Goal: Register for event/course

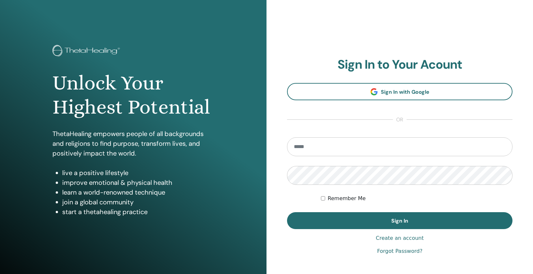
scroll to position [1, 0]
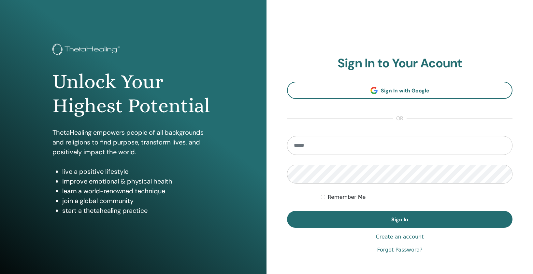
click at [362, 153] on input "email" at bounding box center [399, 145] width 225 height 19
type input "**********"
click at [287, 211] on button "Sign In" at bounding box center [399, 219] width 225 height 17
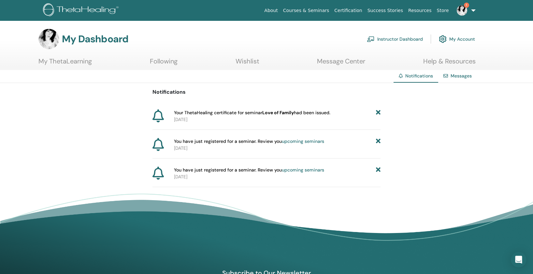
click at [378, 111] on icon at bounding box center [378, 112] width 5 height 7
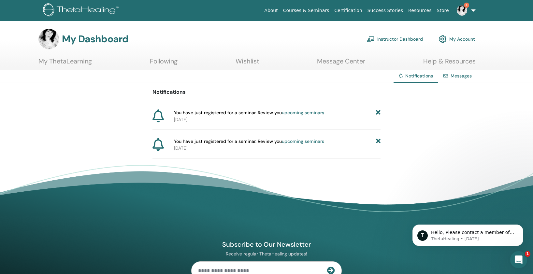
click at [519, 260] on icon "Open Intercom Messenger" at bounding box center [517, 259] width 11 height 11
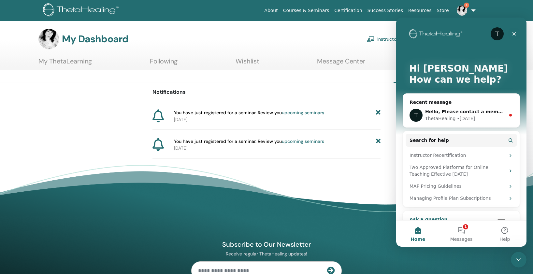
scroll to position [1, 0]
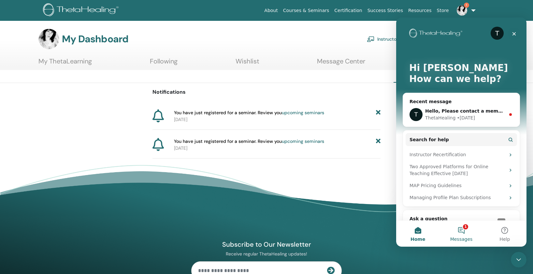
click at [464, 233] on button "1 Messages" at bounding box center [460, 234] width 43 height 26
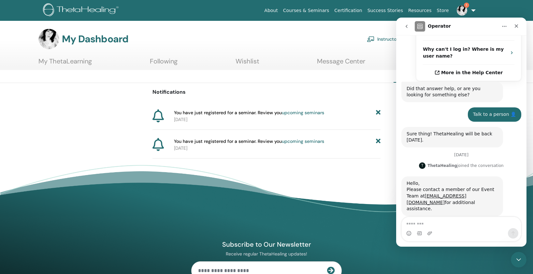
scroll to position [211, 0]
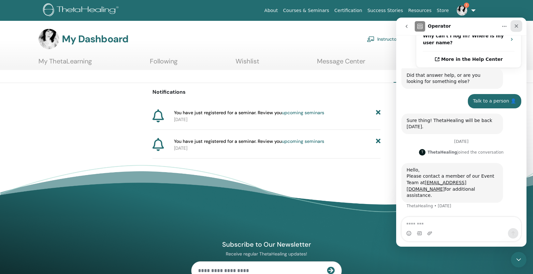
click at [517, 26] on icon "Close" at bounding box center [515, 25] width 5 height 5
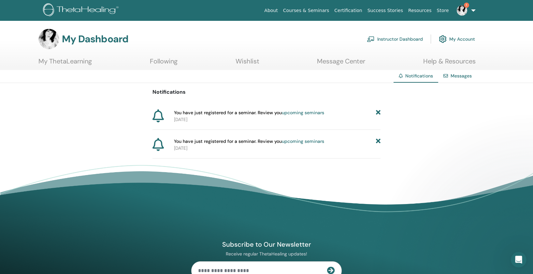
scroll to position [0, 0]
click at [465, 11] on img at bounding box center [461, 10] width 10 height 10
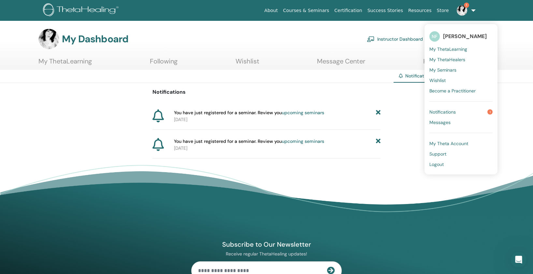
click at [452, 111] on span "Notifications" at bounding box center [442, 112] width 26 height 6
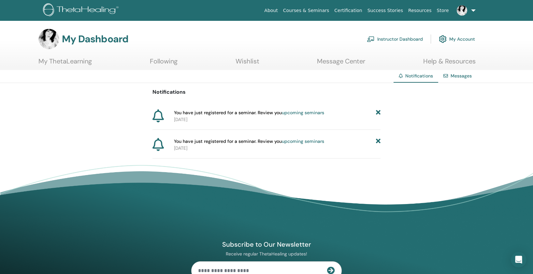
click at [380, 113] on div "Notifications You have just registered for a seminar. Review you upcoming semin…" at bounding box center [266, 121] width 533 height 76
click at [377, 112] on icon at bounding box center [378, 112] width 5 height 7
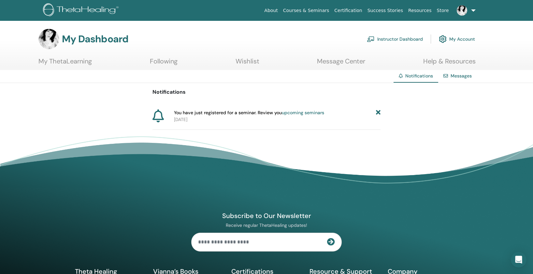
click at [377, 114] on icon at bounding box center [378, 112] width 5 height 7
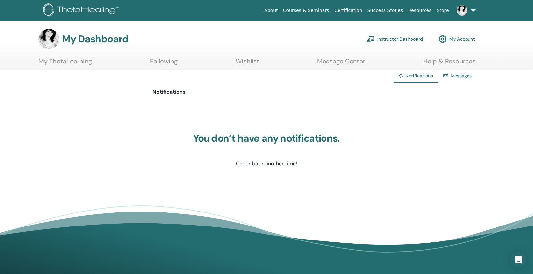
click at [66, 62] on link "My ThetaLearning" at bounding box center [64, 63] width 53 height 13
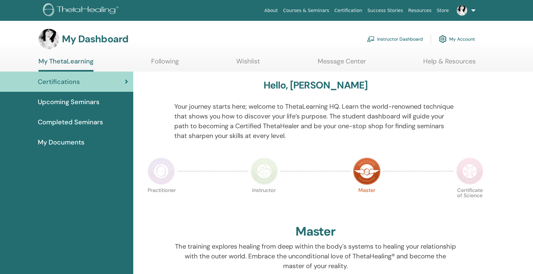
click at [76, 103] on span "Upcoming Seminars" at bounding box center [69, 102] width 62 height 10
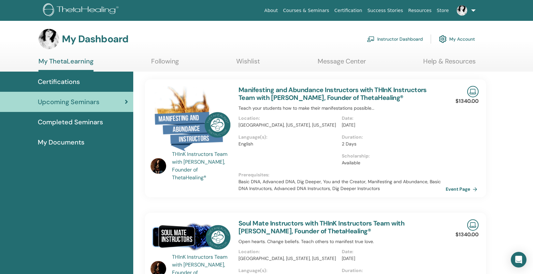
click at [457, 188] on link "Event Page" at bounding box center [462, 189] width 34 height 10
click at [260, 95] on link "Manifesting and Abundance Instructors with THInK Instructors Team with Vianna S…" at bounding box center [332, 94] width 188 height 16
click at [263, 108] on p "Teach your students how to make their manifestations possible..." at bounding box center [341, 108] width 206 height 7
click at [261, 91] on link "Manifesting and Abundance Instructors with THInK Instructors Team with Vianna S…" at bounding box center [332, 94] width 188 height 16
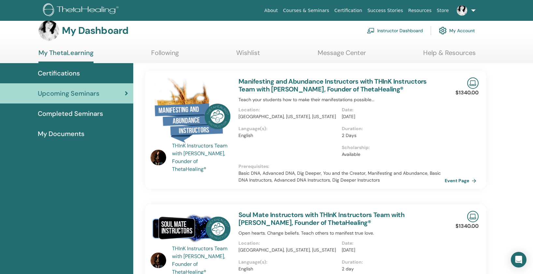
scroll to position [9, 0]
click at [449, 179] on link "Event Page" at bounding box center [462, 180] width 34 height 10
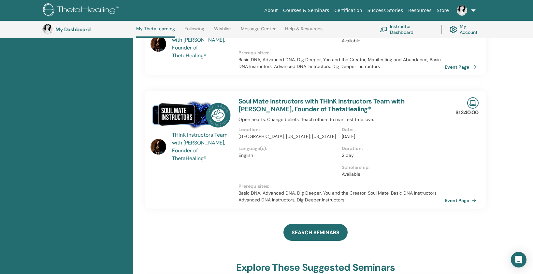
scroll to position [0, 0]
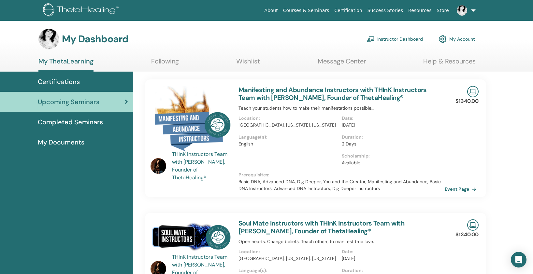
click at [306, 7] on link "Courses & Seminars" at bounding box center [305, 11] width 51 height 12
